Goal: Find specific page/section: Find specific page/section

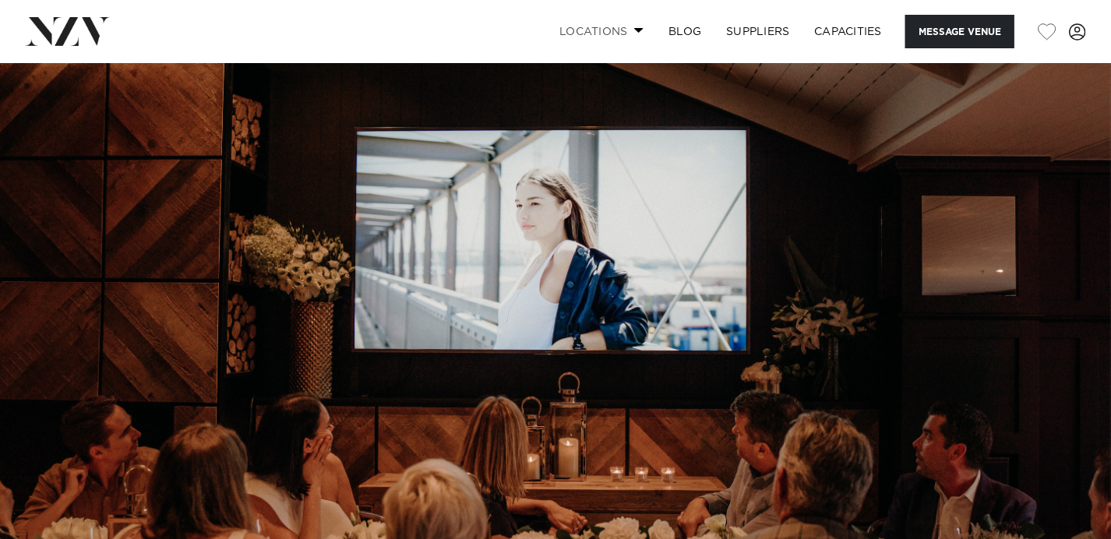
click at [609, 33] on link "Locations" at bounding box center [601, 32] width 109 height 34
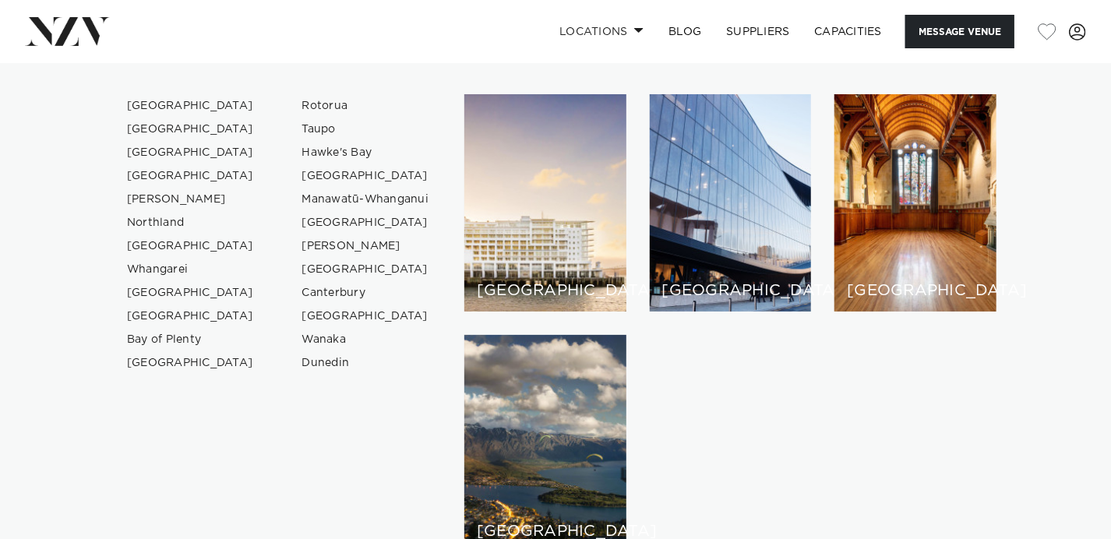
click at [528, 206] on div "[GEOGRAPHIC_DATA]" at bounding box center [546, 202] width 162 height 217
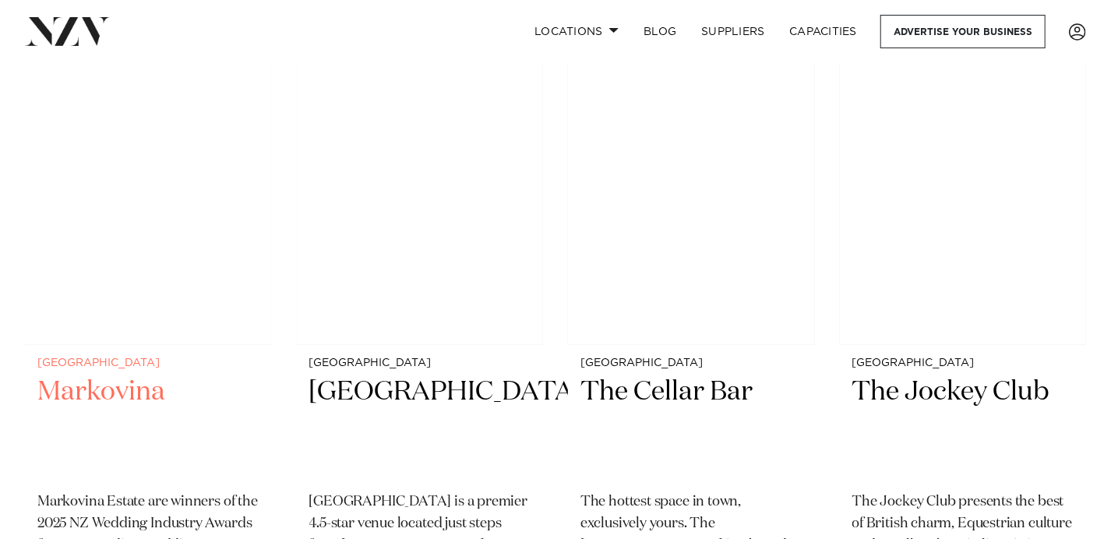
scroll to position [7482, 0]
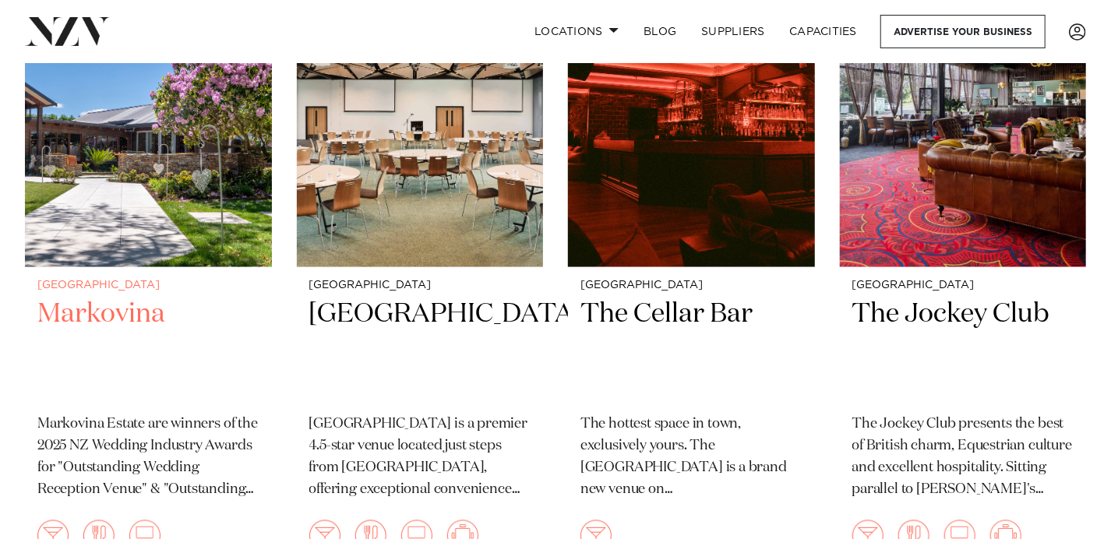
click at [157, 175] on img at bounding box center [148, 101] width 247 height 331
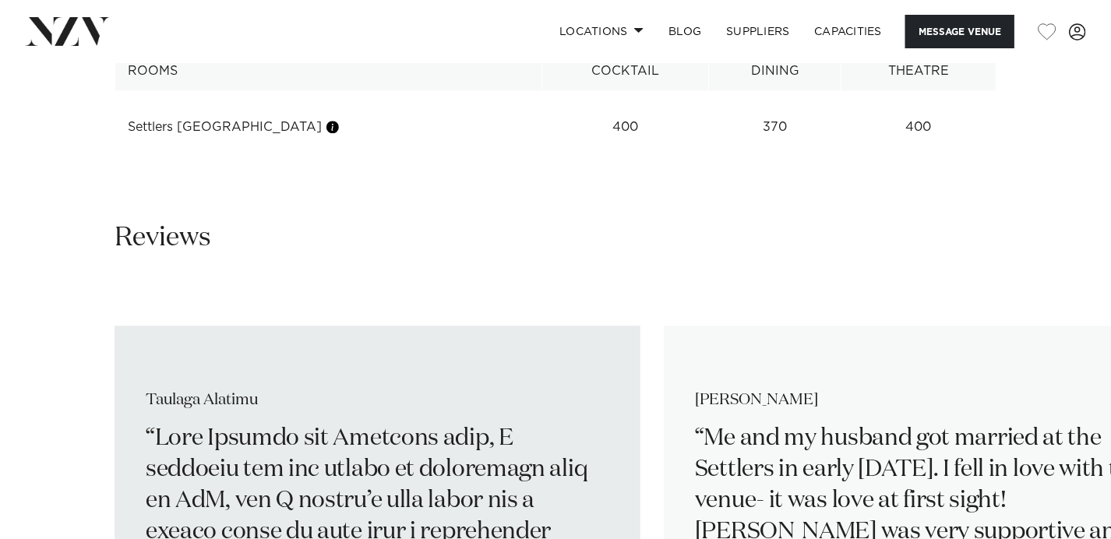
scroll to position [2182, 0]
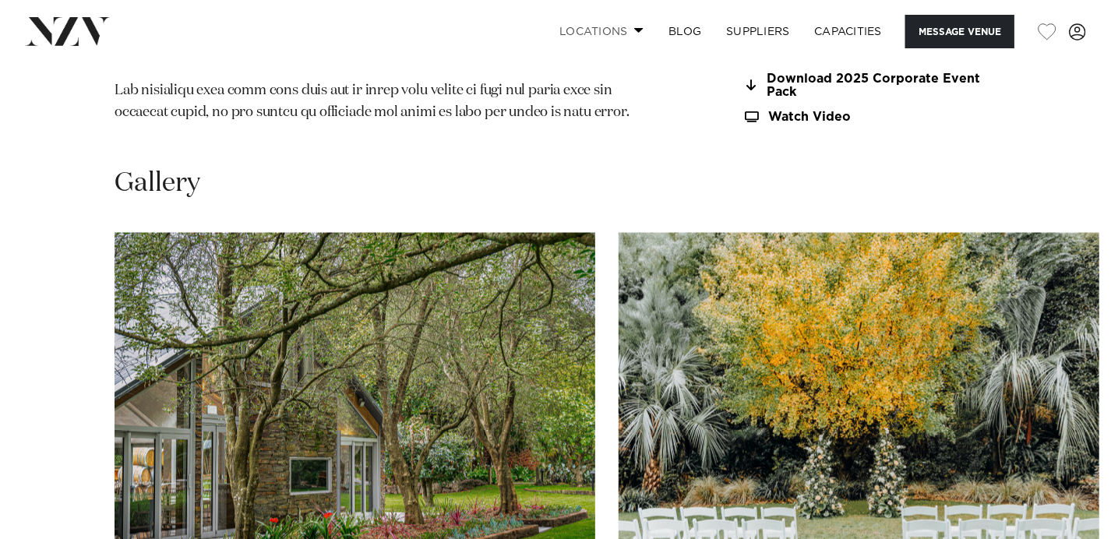
scroll to position [1481, 0]
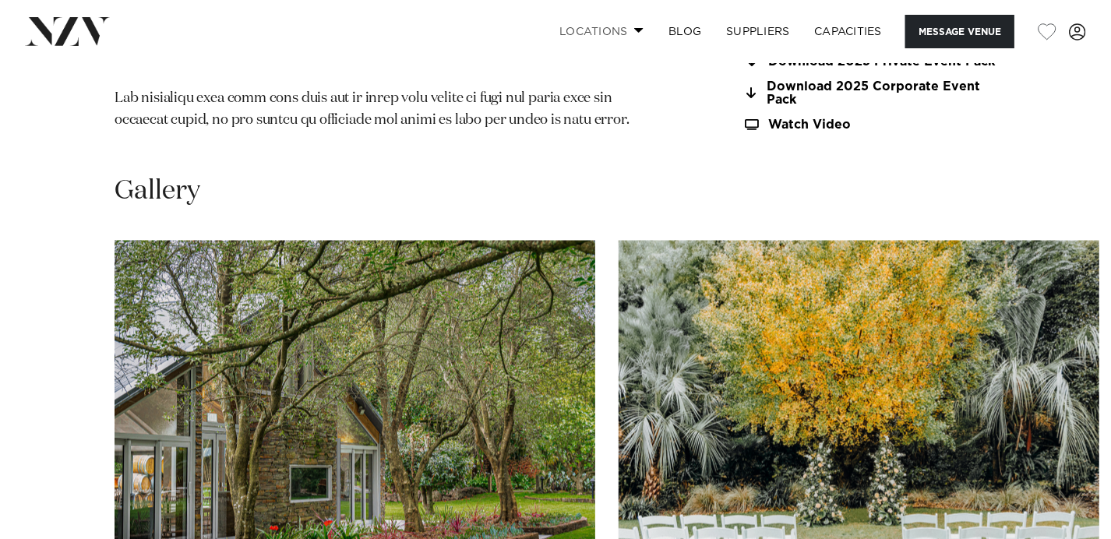
click at [625, 34] on link "Locations" at bounding box center [601, 32] width 109 height 34
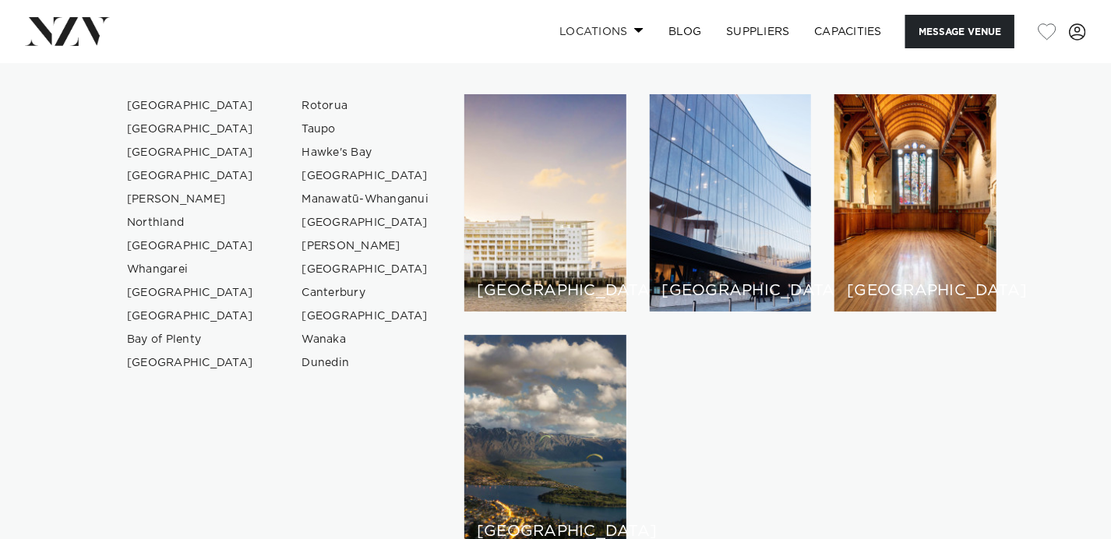
click at [624, 36] on link "Locations" at bounding box center [601, 32] width 109 height 34
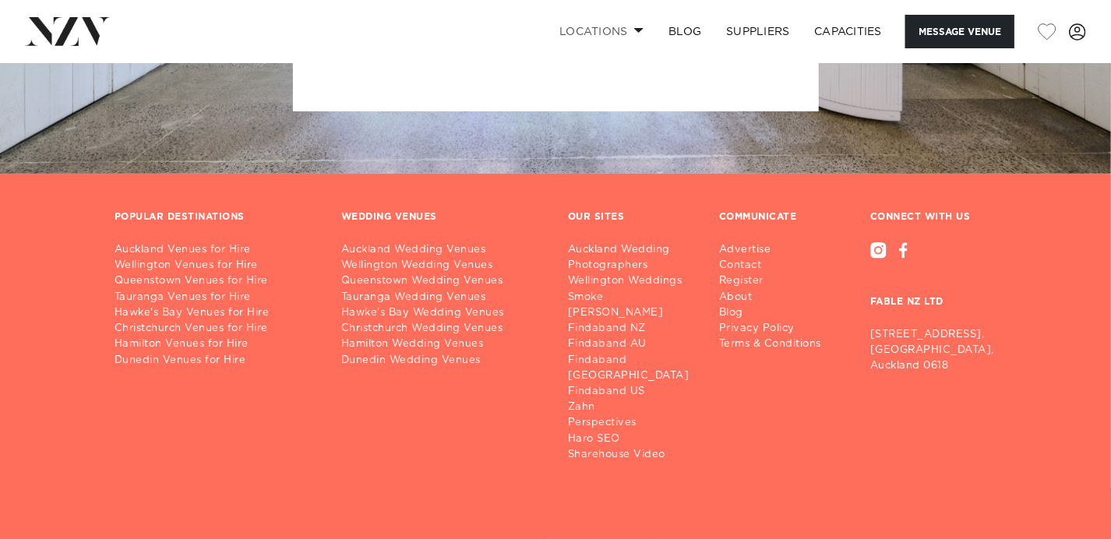
scroll to position [3429, 0]
